Goal: Task Accomplishment & Management: Manage account settings

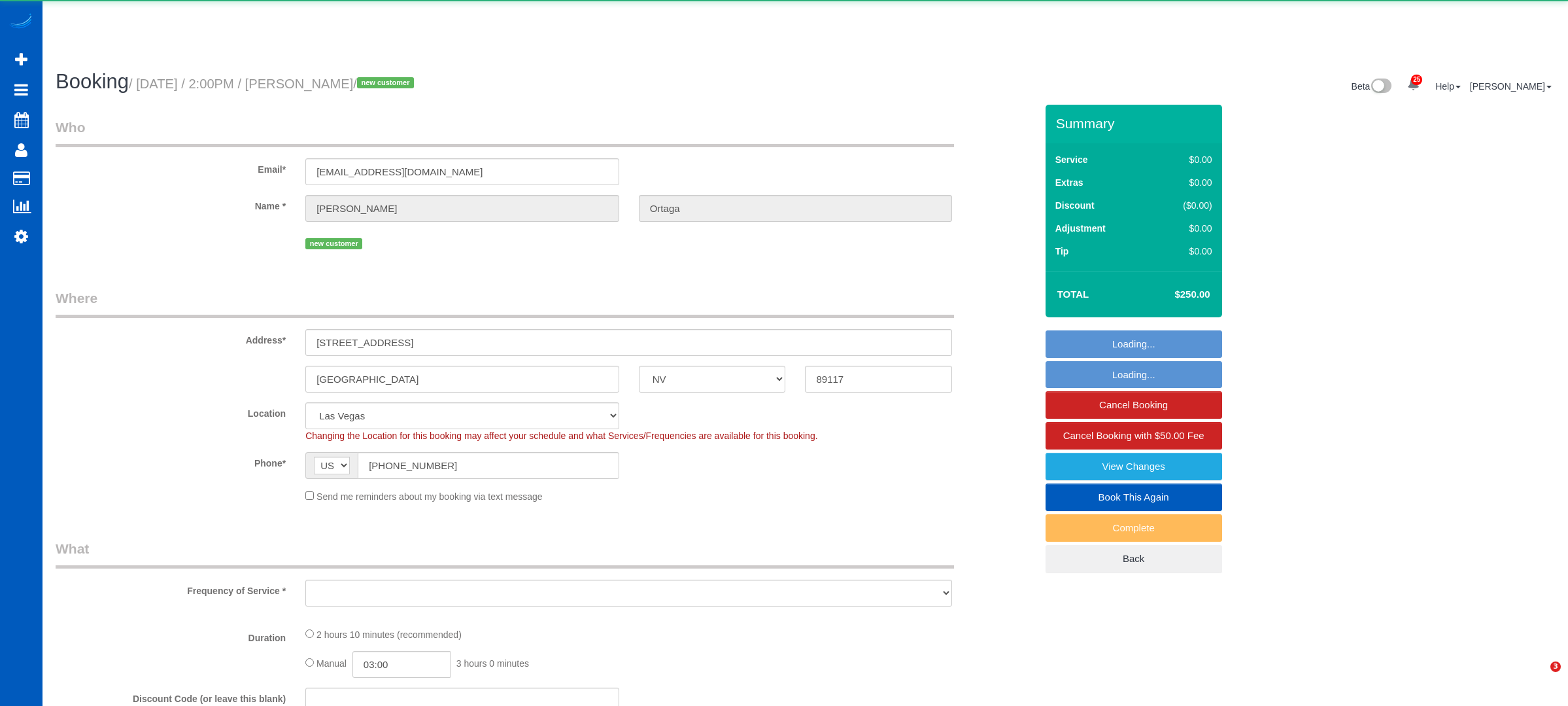
select select "NV"
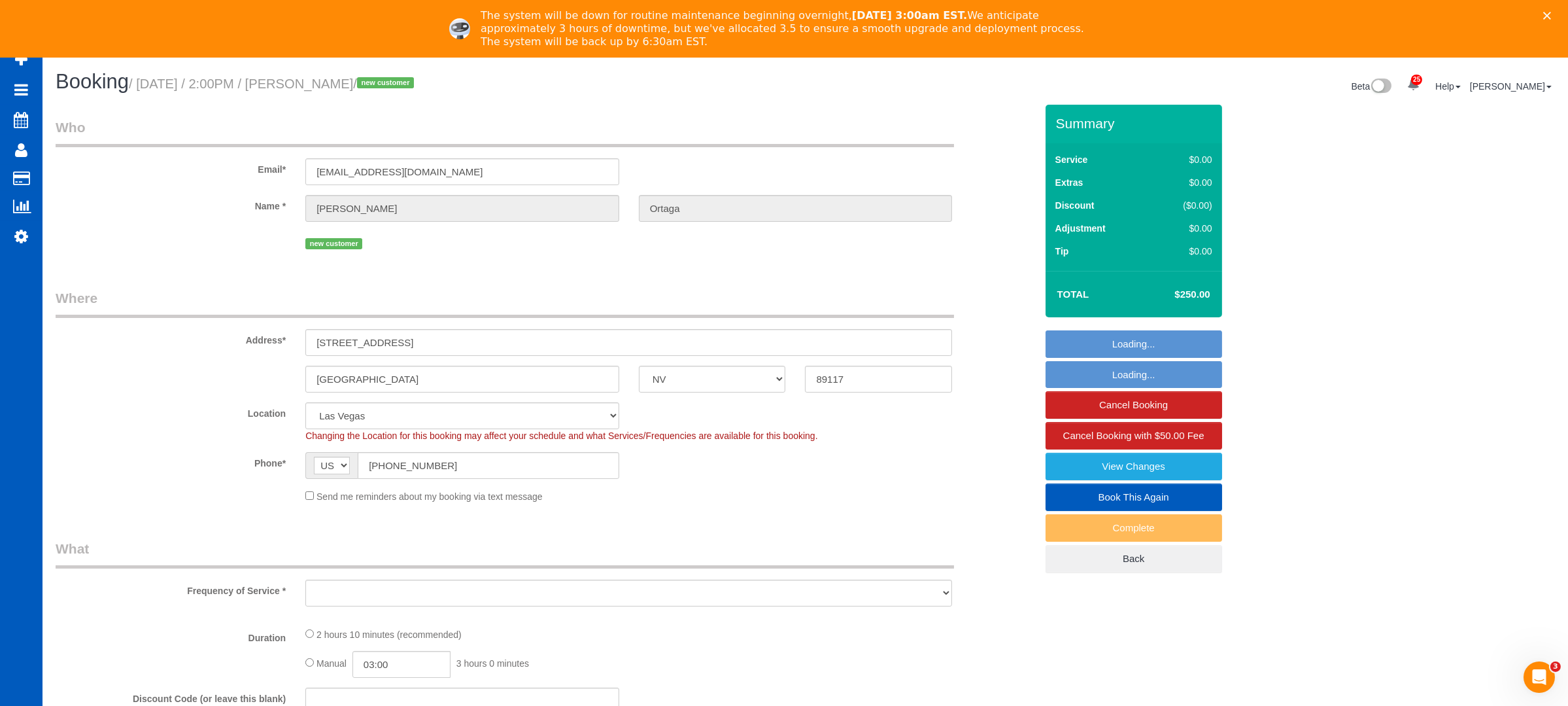
select select "object:1087"
select select "199"
select select "2001"
select select "4"
select select "2"
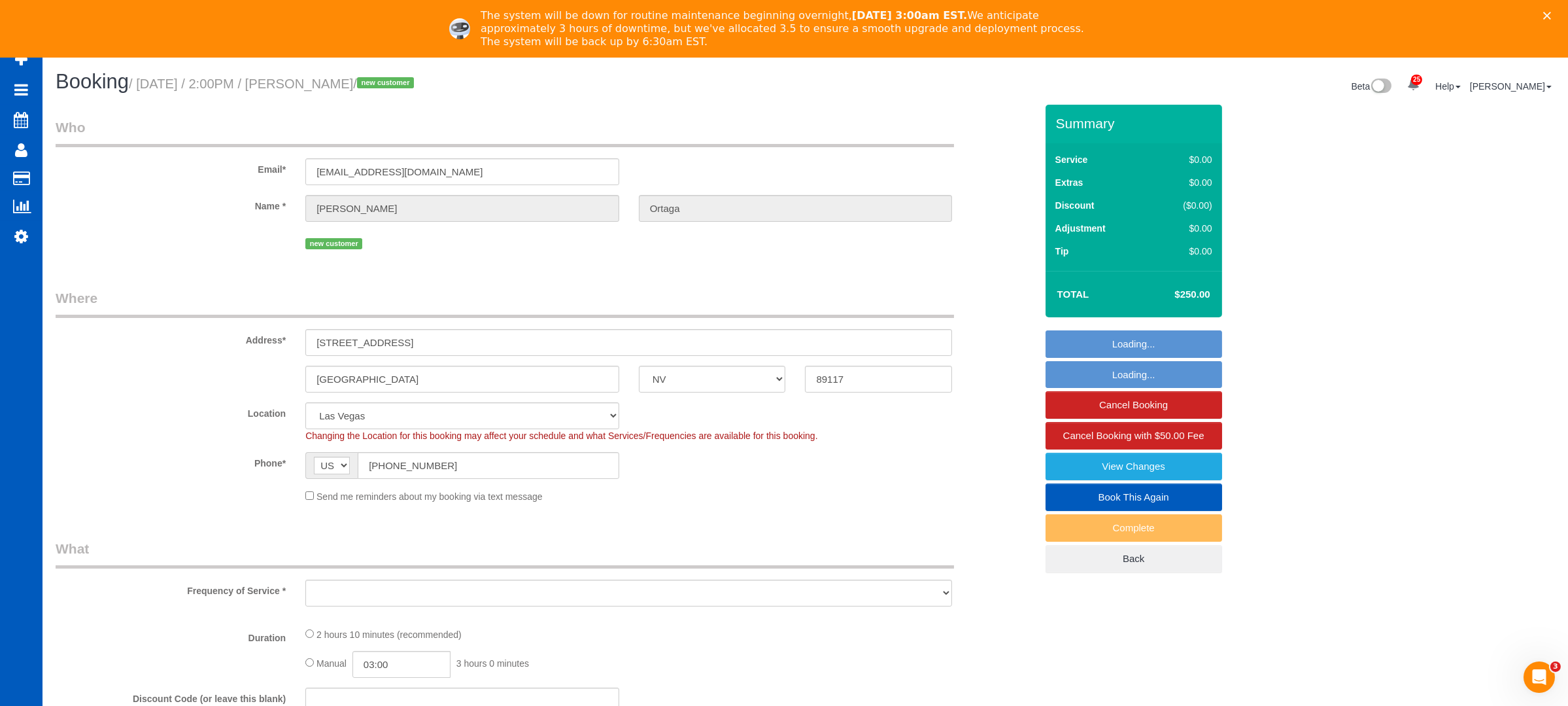
select select "spot1"
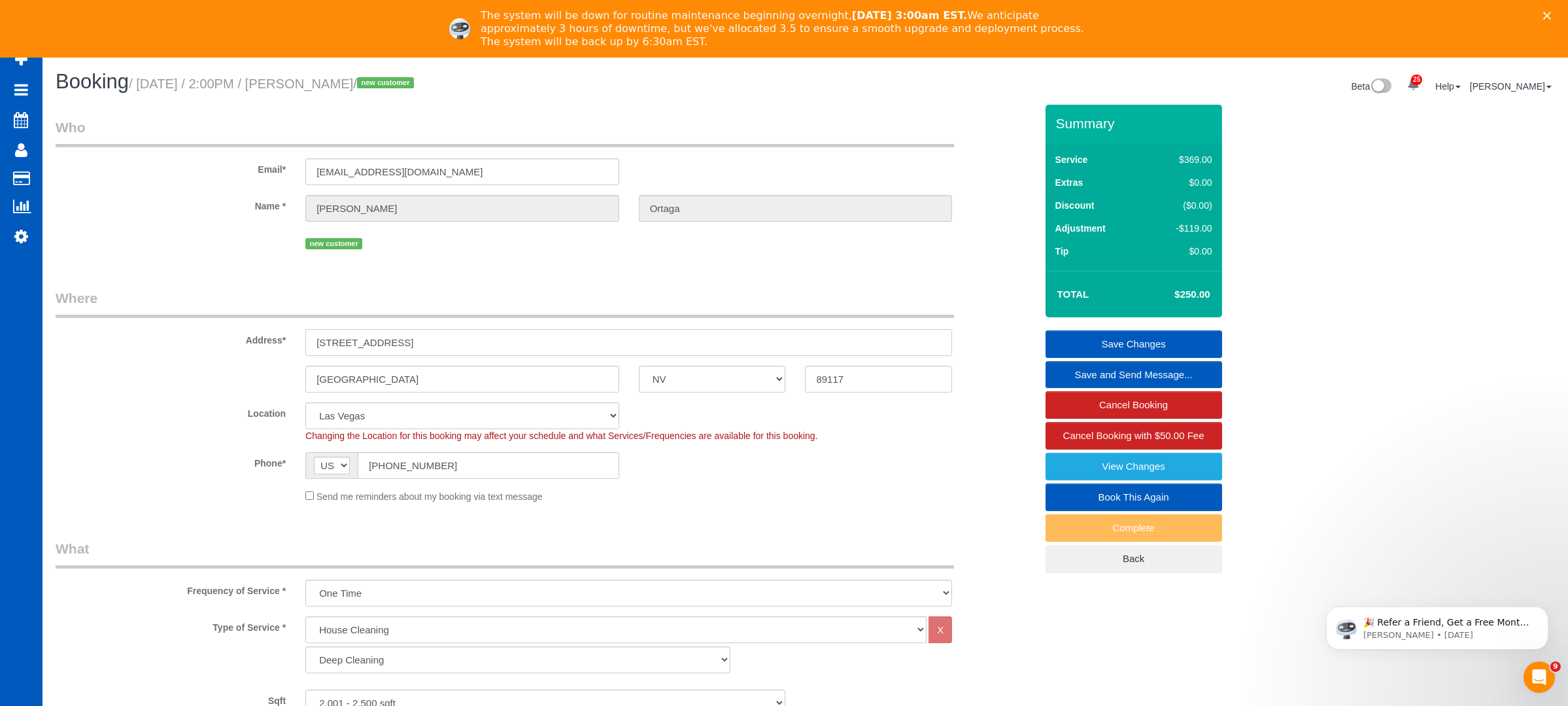
drag, startPoint x: 410, startPoint y: 341, endPoint x: 312, endPoint y: 340, distance: 98.0
click at [312, 340] on input "[STREET_ADDRESS]" at bounding box center [628, 342] width 647 height 27
